Goal: Information Seeking & Learning: Learn about a topic

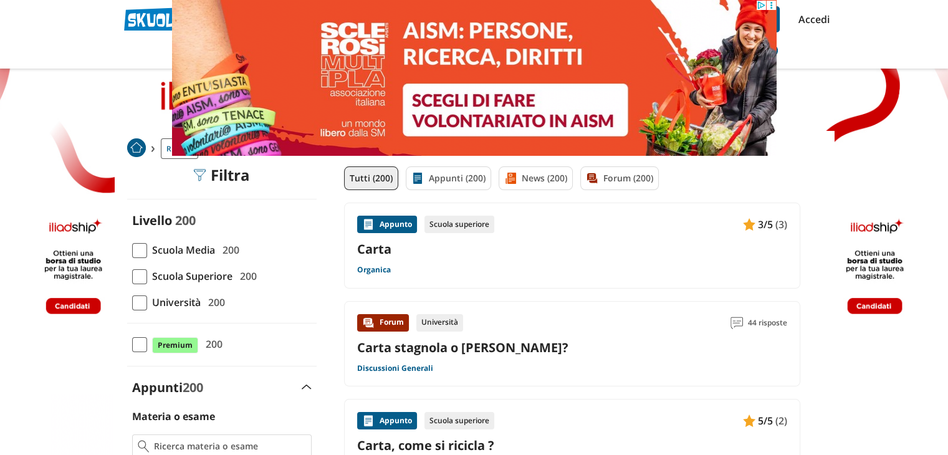
click at [366, 247] on link "Carta" at bounding box center [572, 249] width 430 height 17
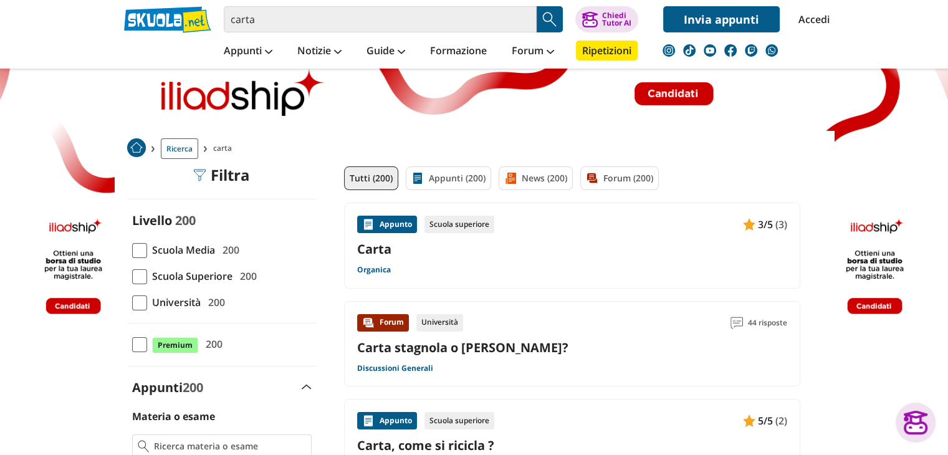
click at [214, 249] on span "Scuola Media" at bounding box center [181, 250] width 68 height 16
click at [132, 250] on input "Scuola Media 200" at bounding box center [132, 250] width 0 height 0
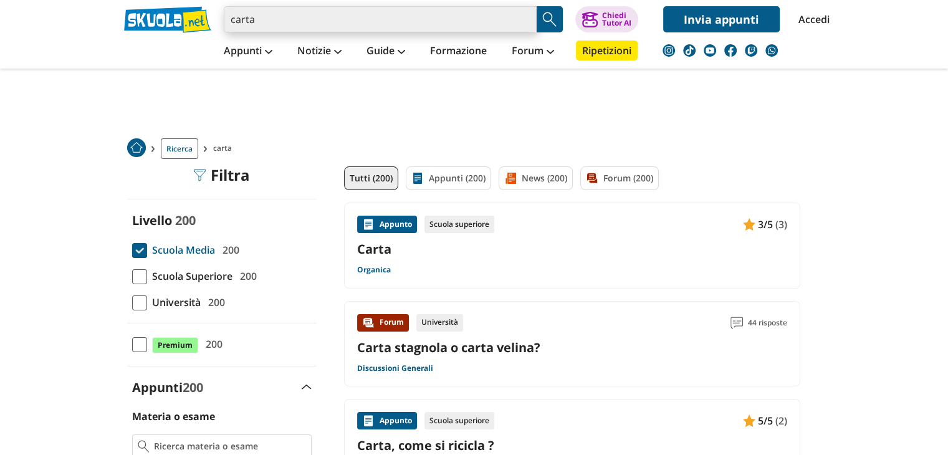
click at [270, 19] on input "carta" at bounding box center [380, 19] width 313 height 26
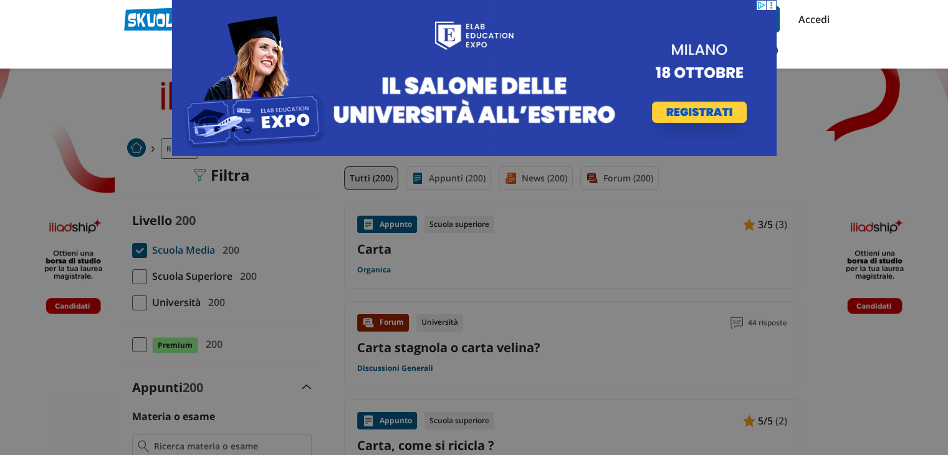
click at [466, 193] on div at bounding box center [474, 227] width 948 height 455
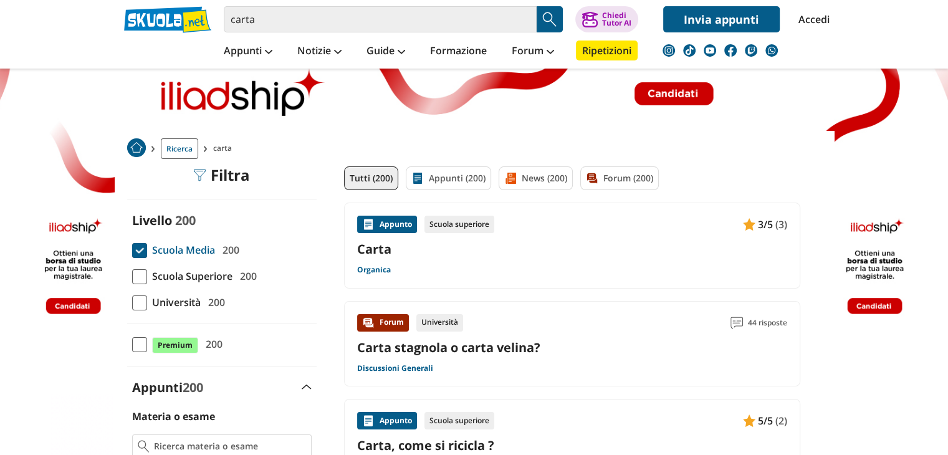
click at [120, 92] on link at bounding box center [474, 261] width 948 height 523
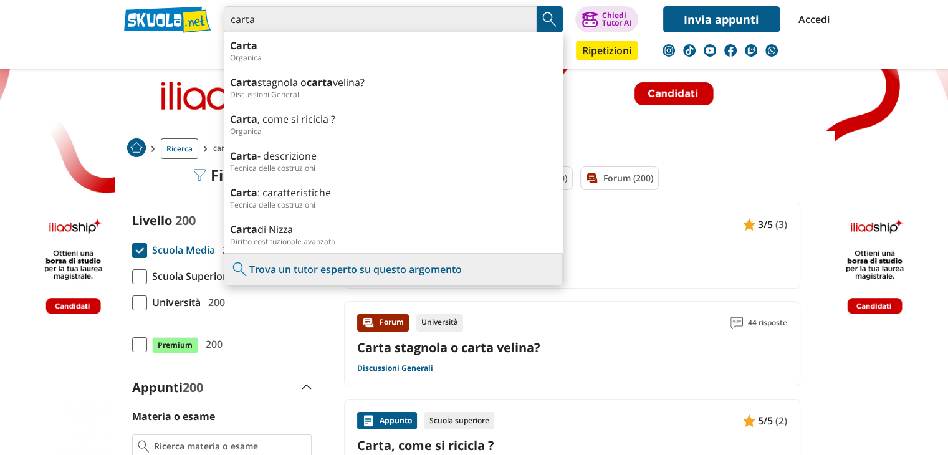
click at [522, 24] on input "carta" at bounding box center [380, 19] width 313 height 26
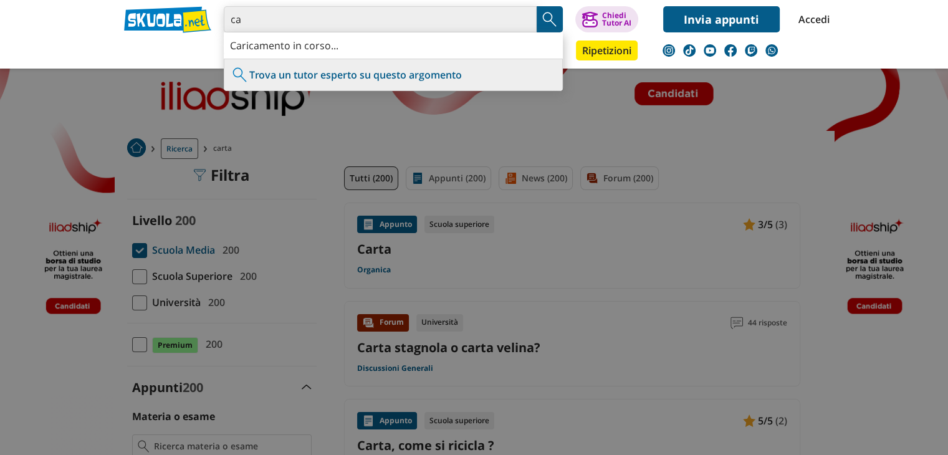
type input "c"
type input "da dove si ricava la carta"
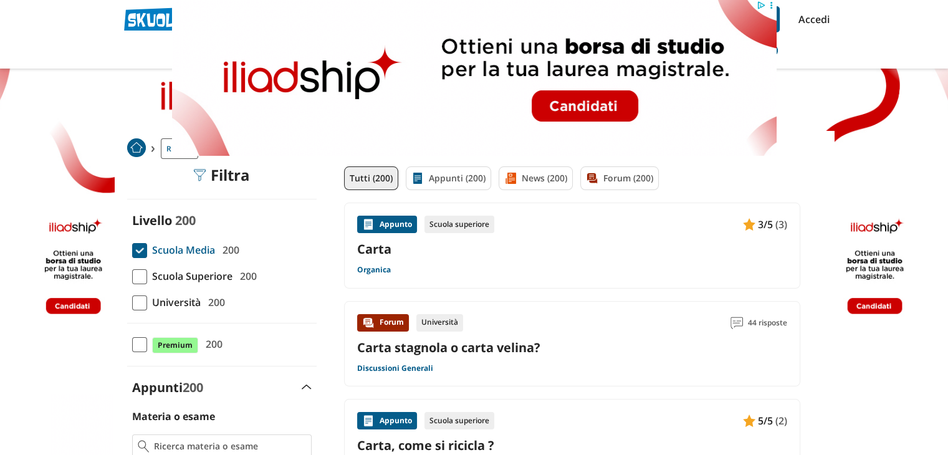
drag, startPoint x: 373, startPoint y: 247, endPoint x: 366, endPoint y: 245, distance: 7.9
click at [366, 245] on link "Carta" at bounding box center [572, 249] width 430 height 17
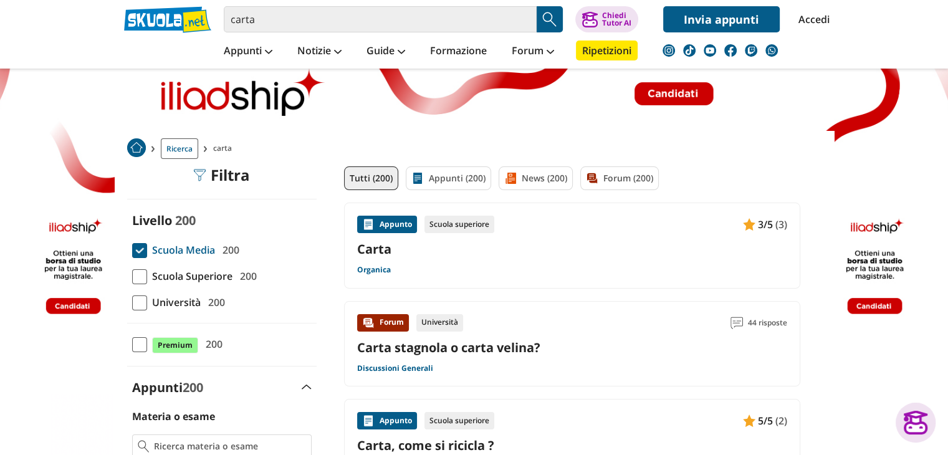
click at [383, 250] on link "Carta" at bounding box center [572, 249] width 430 height 17
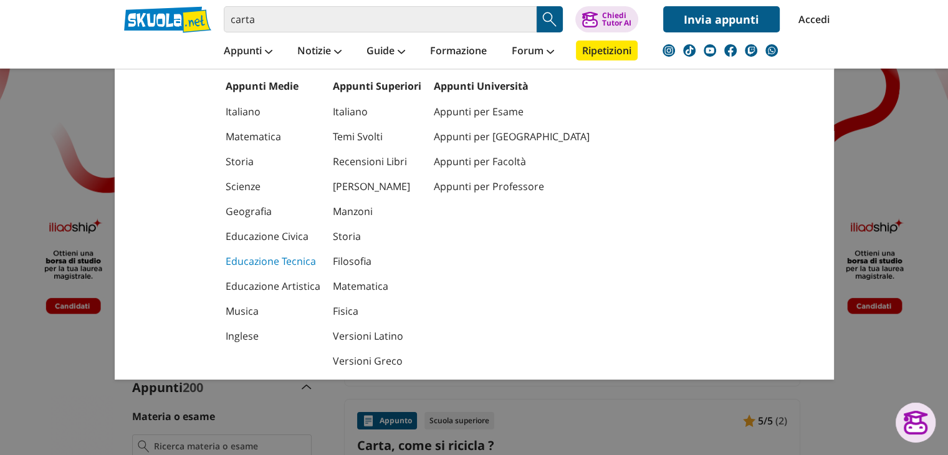
click at [287, 260] on link "Educazione Tecnica" at bounding box center [273, 261] width 95 height 25
